Goal: Task Accomplishment & Management: Use online tool/utility

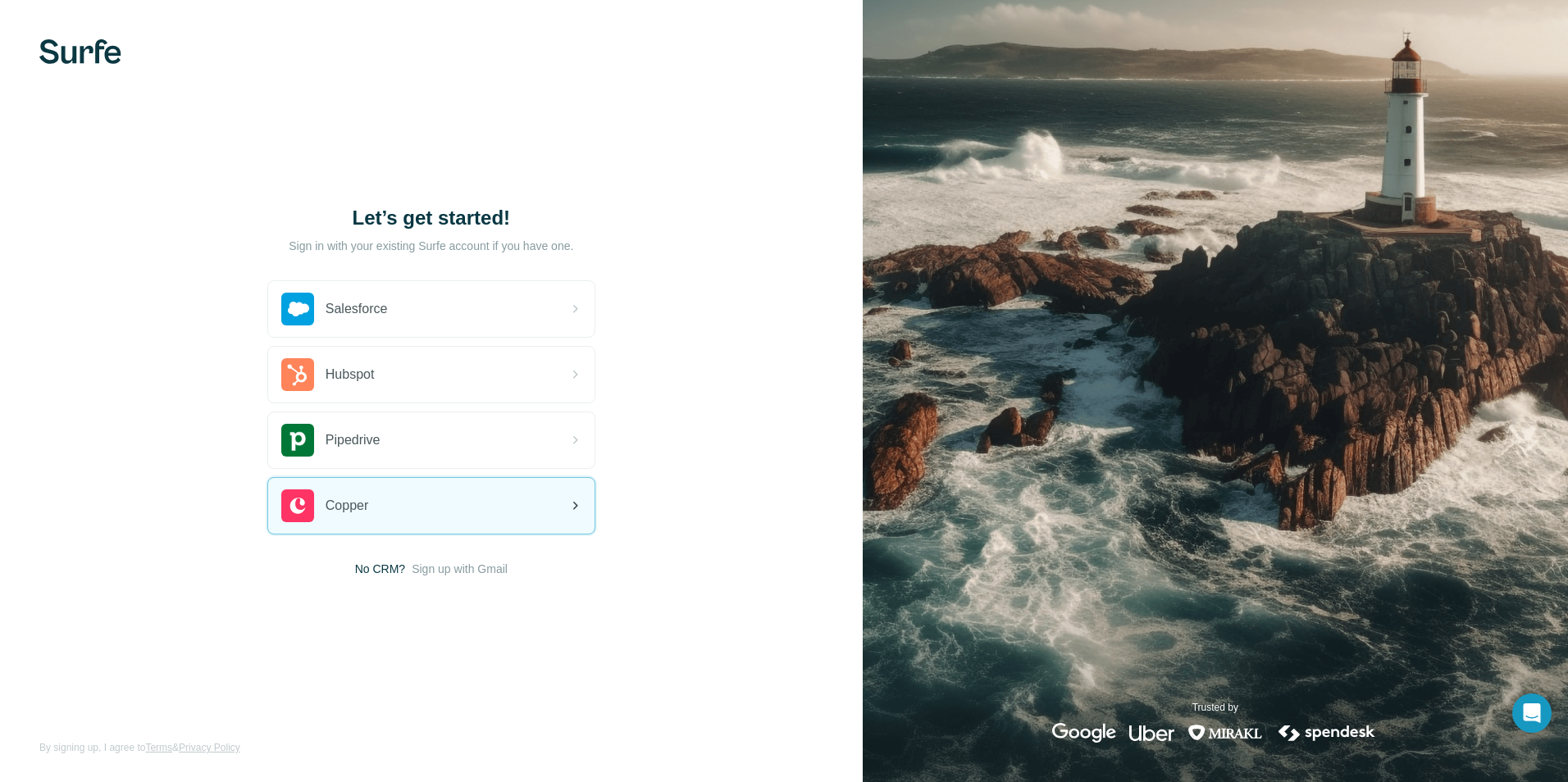
click at [569, 485] on div "Copper" at bounding box center [432, 505] width 327 height 56
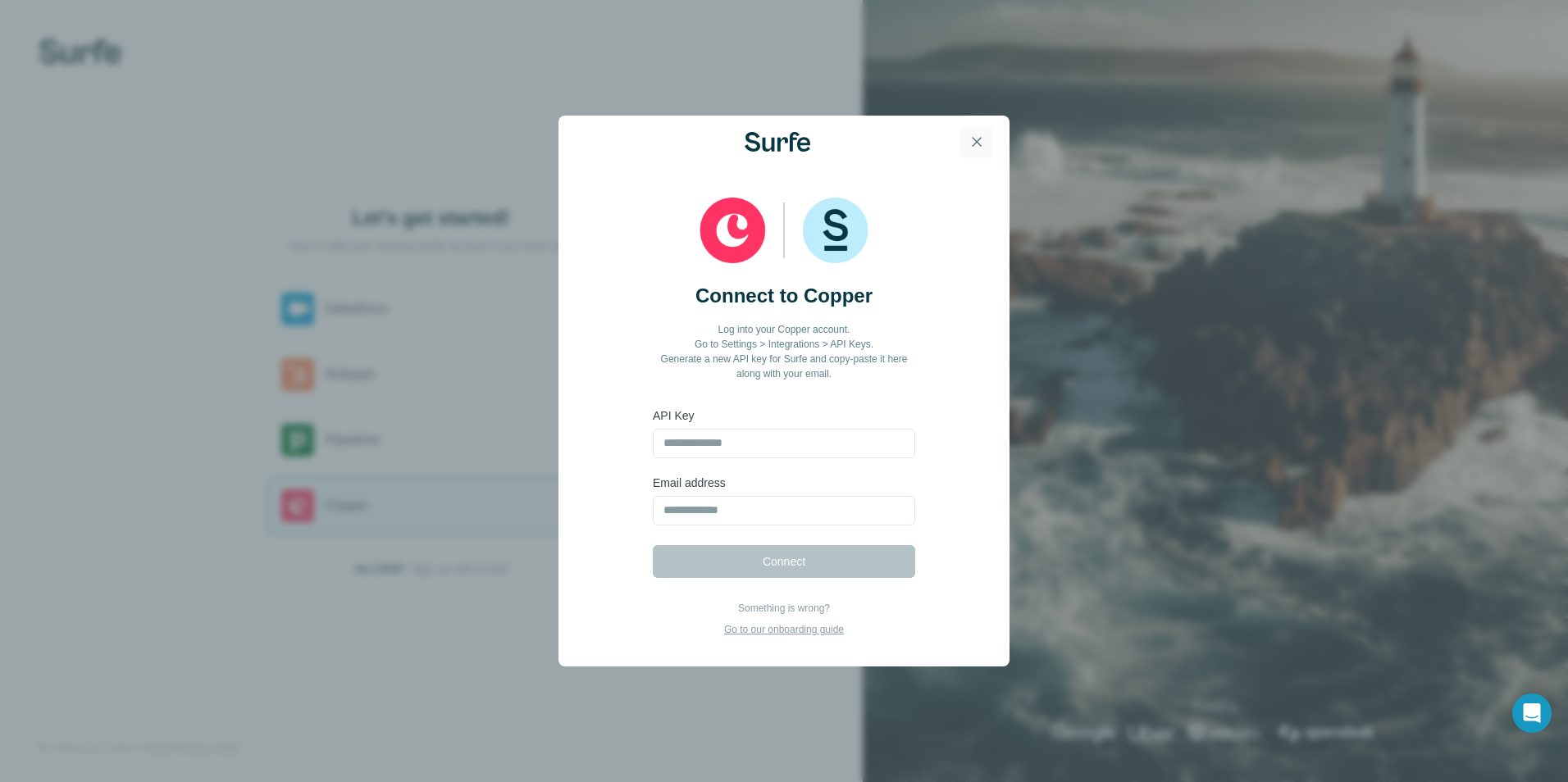
click at [986, 139] on button "button" at bounding box center [977, 142] width 33 height 33
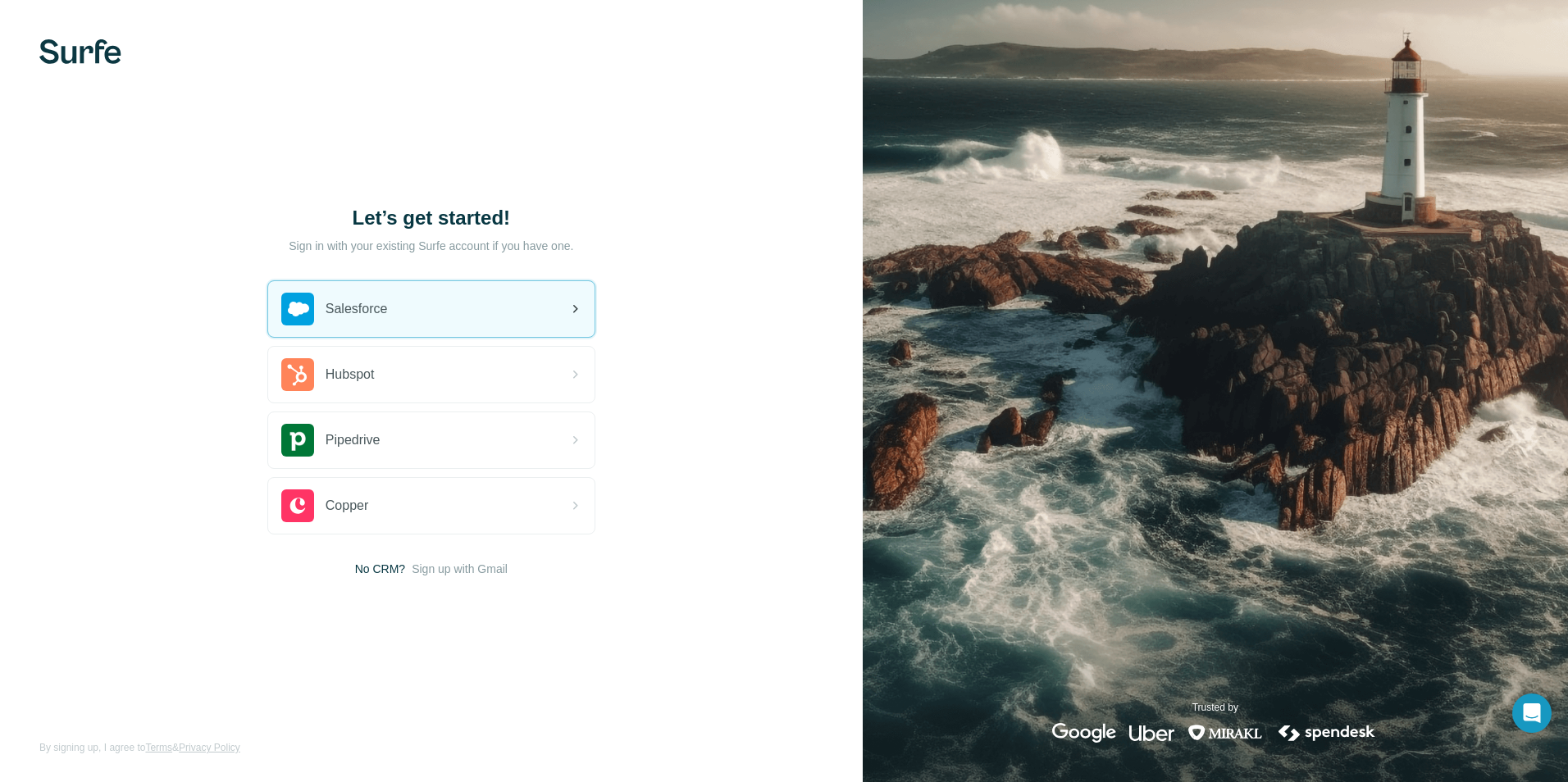
click at [409, 325] on div "Salesforce" at bounding box center [432, 308] width 327 height 56
